Goal: Task Accomplishment & Management: Manage account settings

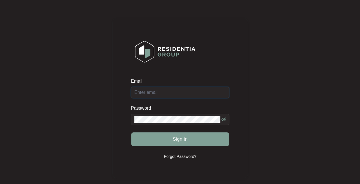
type input "[EMAIL_ADDRESS][DOMAIN_NAME]"
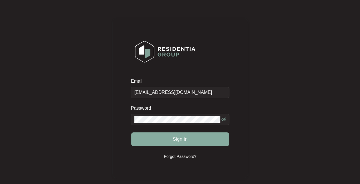
click at [185, 139] on span "Sign in" at bounding box center [180, 139] width 15 height 7
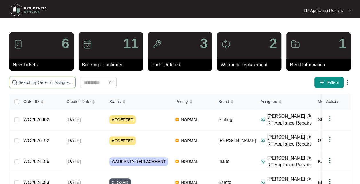
click at [54, 81] on input "text" at bounding box center [46, 82] width 54 height 6
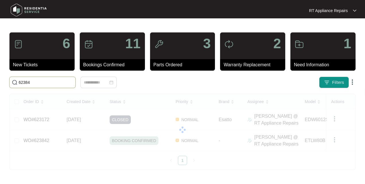
type input "623842"
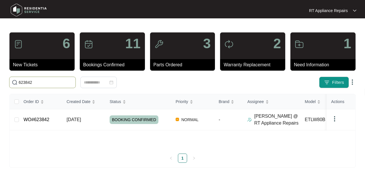
click at [130, 121] on span "BOOKING CONFIRMED" at bounding box center [134, 119] width 49 height 9
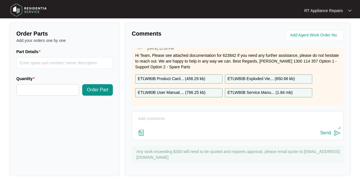
scroll to position [15, 0]
click at [171, 119] on textarea at bounding box center [238, 121] width 206 height 15
type textarea "Attended 13/8 Customer to monitor next few days before I close off. Hold"
click at [339, 132] on img at bounding box center [337, 132] width 7 height 7
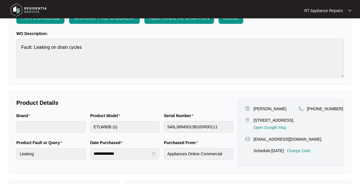
scroll to position [0, 0]
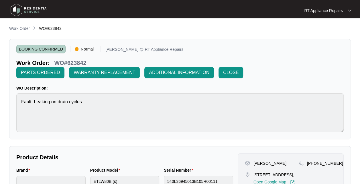
click at [54, 47] on span "BOOKING CONFIRMED" at bounding box center [40, 49] width 49 height 9
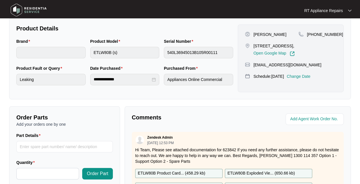
scroll to position [127, 0]
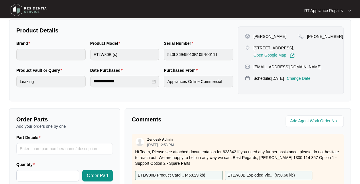
click at [310, 81] on p "Change Date" at bounding box center [299, 78] width 24 height 6
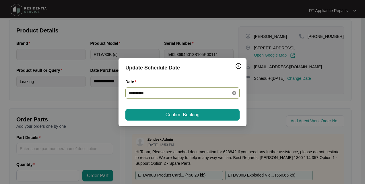
click at [233, 95] on icon "close-circle" at bounding box center [234, 93] width 4 height 4
click at [228, 92] on input "Date" at bounding box center [179, 93] width 100 height 6
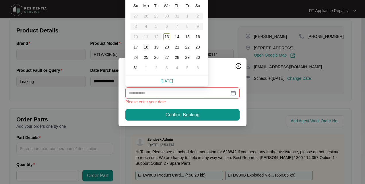
click at [145, 46] on div "18" at bounding box center [145, 47] width 7 height 7
type input "**********"
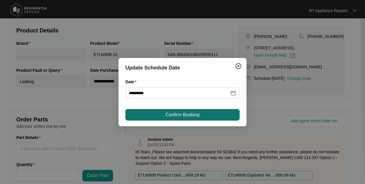
click at [186, 117] on span "Confirm Booking" at bounding box center [182, 114] width 34 height 7
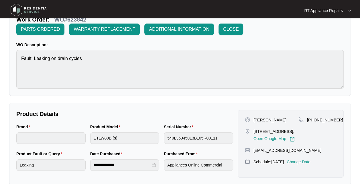
scroll to position [0, 0]
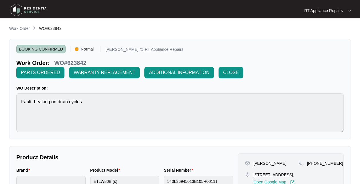
click at [339, 13] on p "RT Appliance Repairs" at bounding box center [323, 11] width 39 height 6
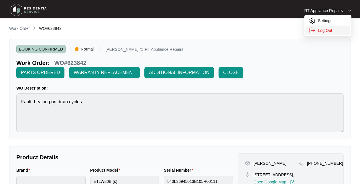
click at [328, 30] on p "Log Out" at bounding box center [332, 31] width 29 height 6
